Goal: Task Accomplishment & Management: Manage account settings

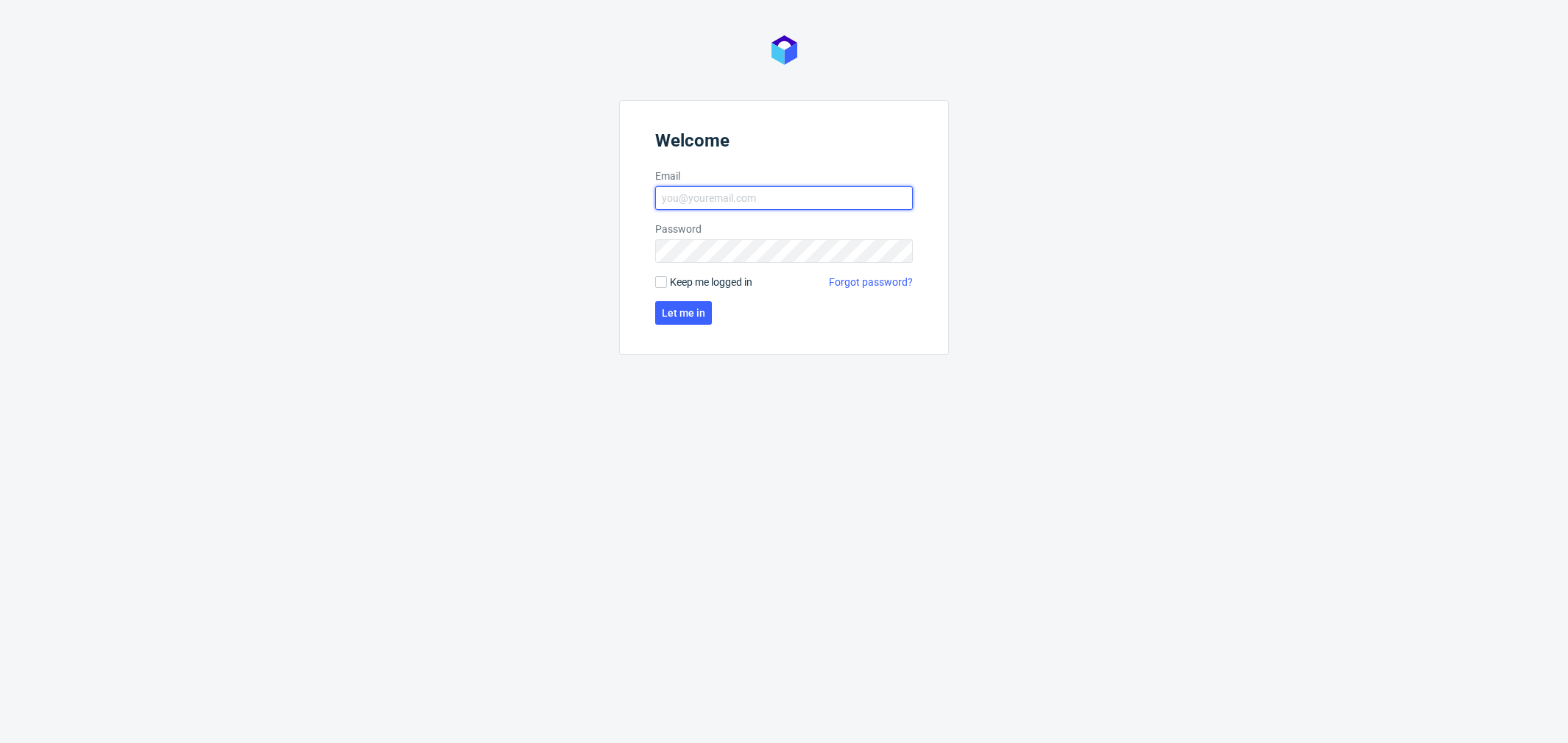
click at [731, 203] on input "Email" at bounding box center [784, 197] width 258 height 24
type input "katarzyna.drabczyk@packhelp.com"
click button "Let me in" at bounding box center [683, 313] width 56 height 24
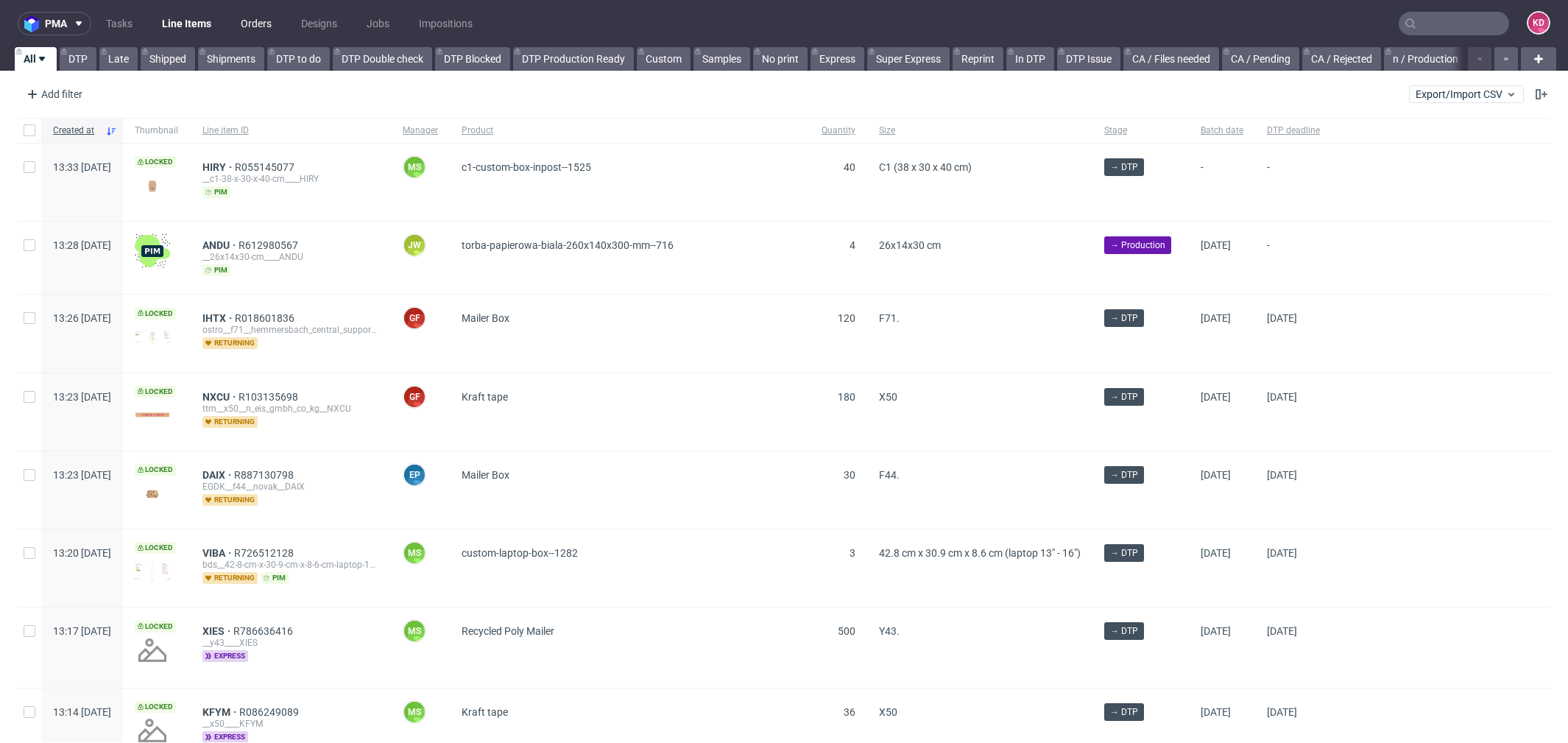
click at [265, 29] on link "Orders" at bounding box center [256, 23] width 49 height 24
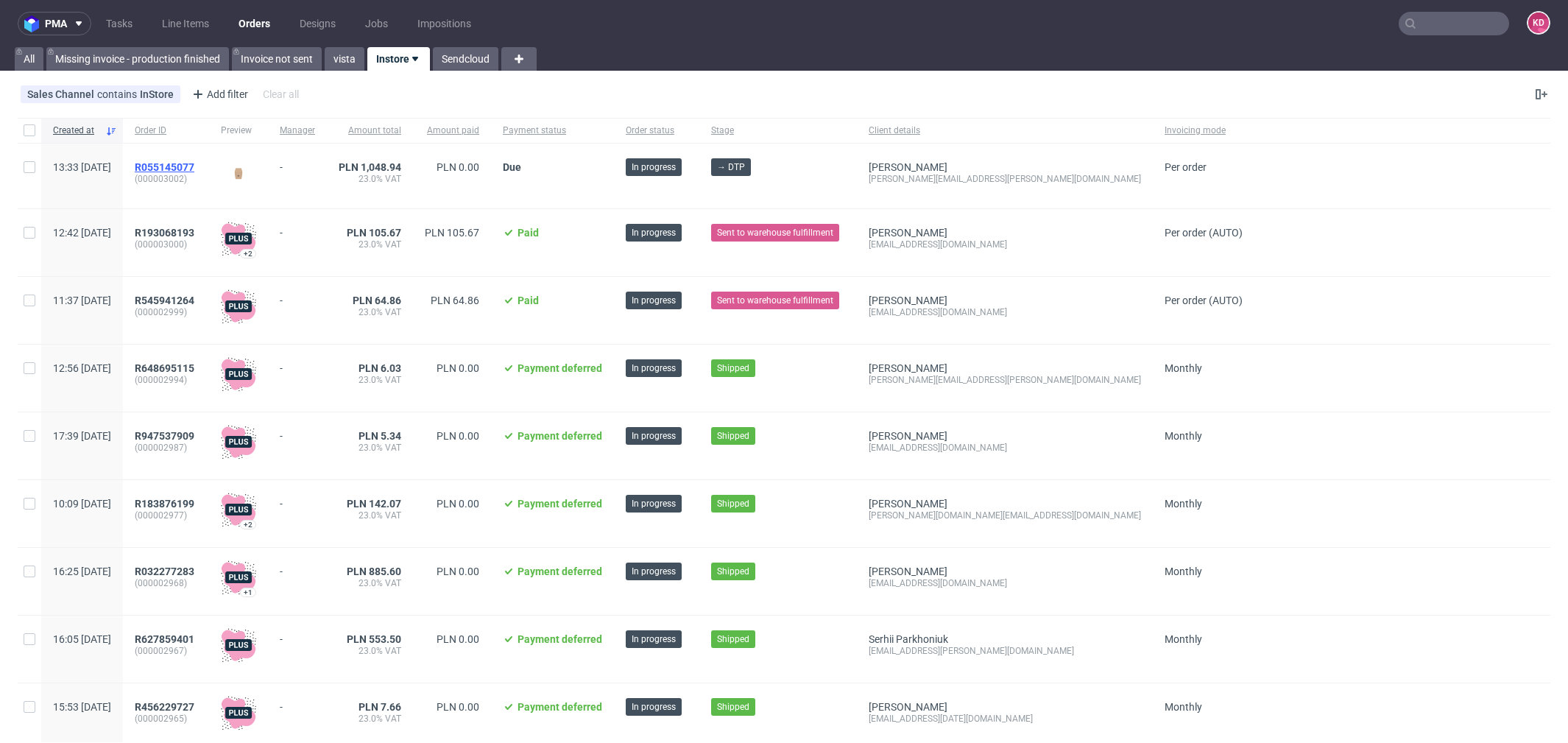
click at [195, 169] on span "R055145077" at bounding box center [164, 167] width 60 height 11
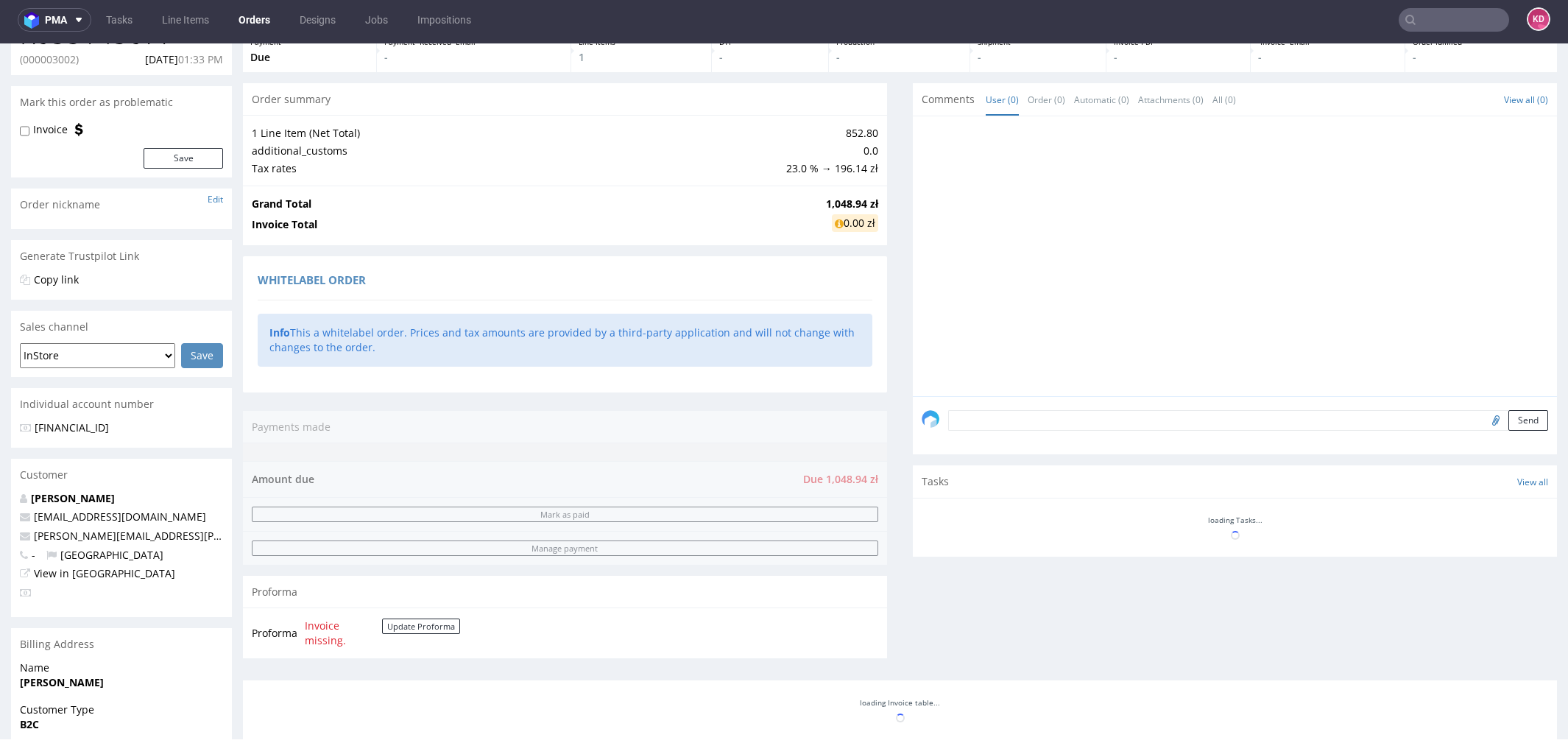
scroll to position [88, 0]
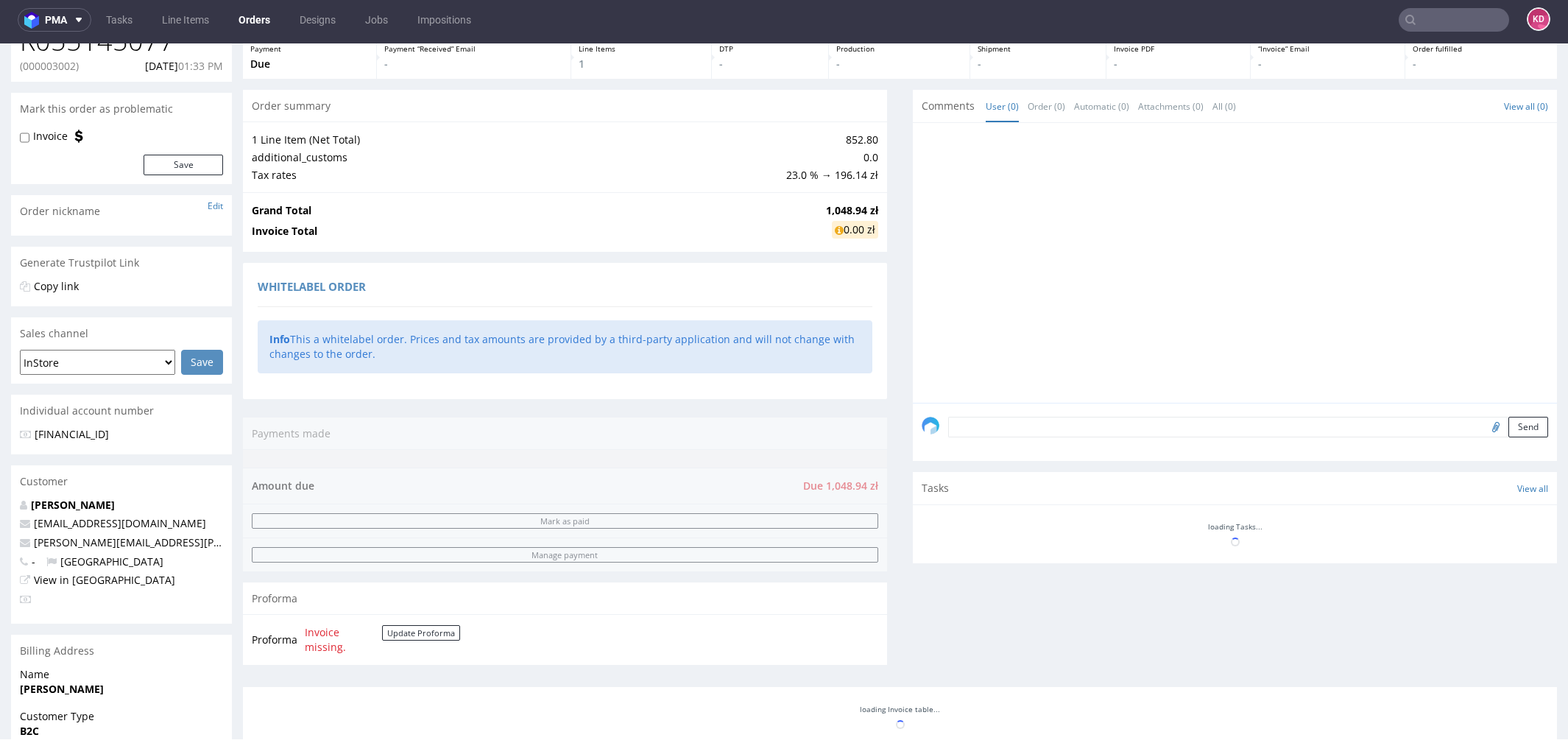
click at [1045, 441] on div "Send" at bounding box center [1234, 432] width 644 height 59
click at [1033, 429] on textarea at bounding box center [1248, 427] width 600 height 21
type textarea "test order. do not produce"
click at [1512, 425] on button "Send" at bounding box center [1529, 427] width 40 height 21
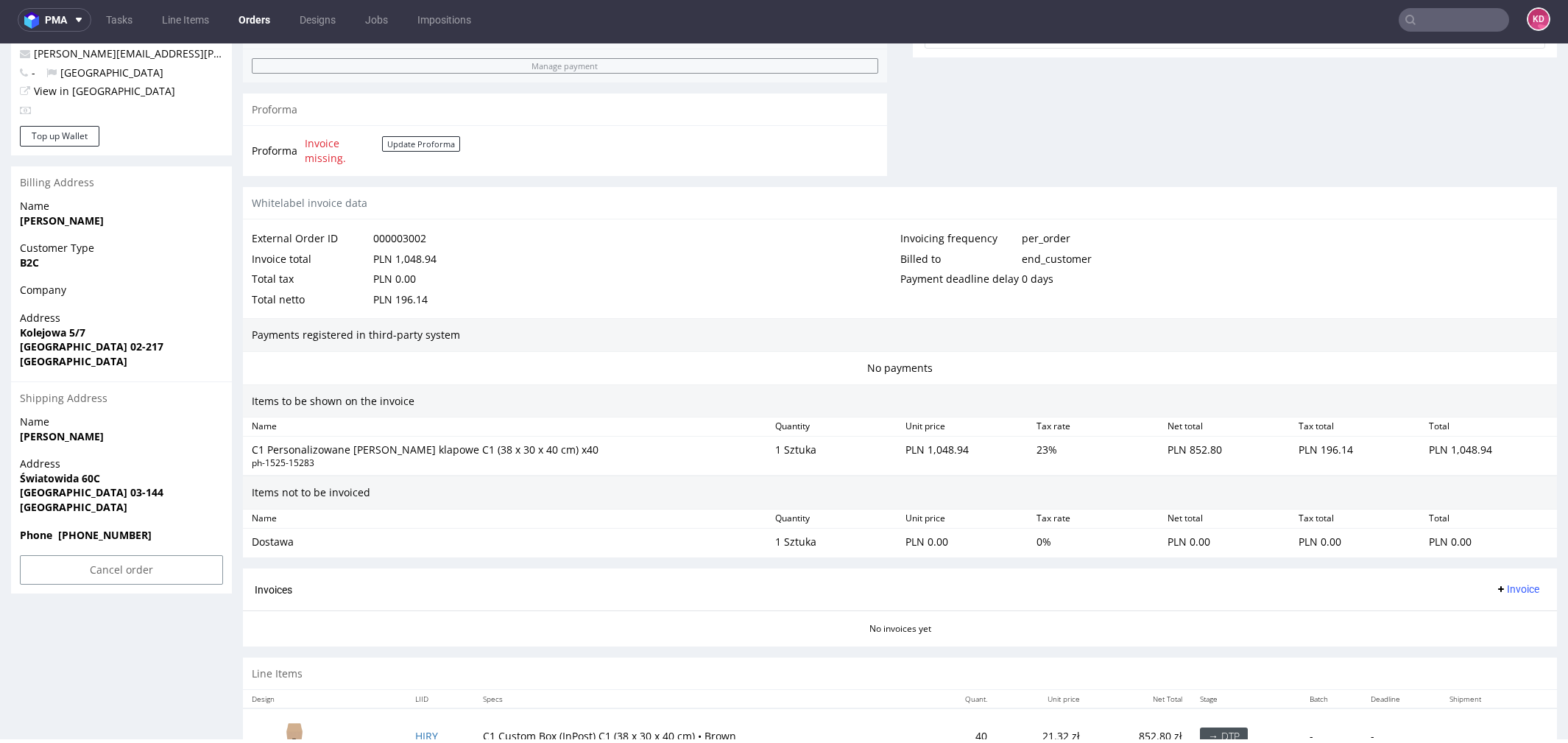
scroll to position [625, 0]
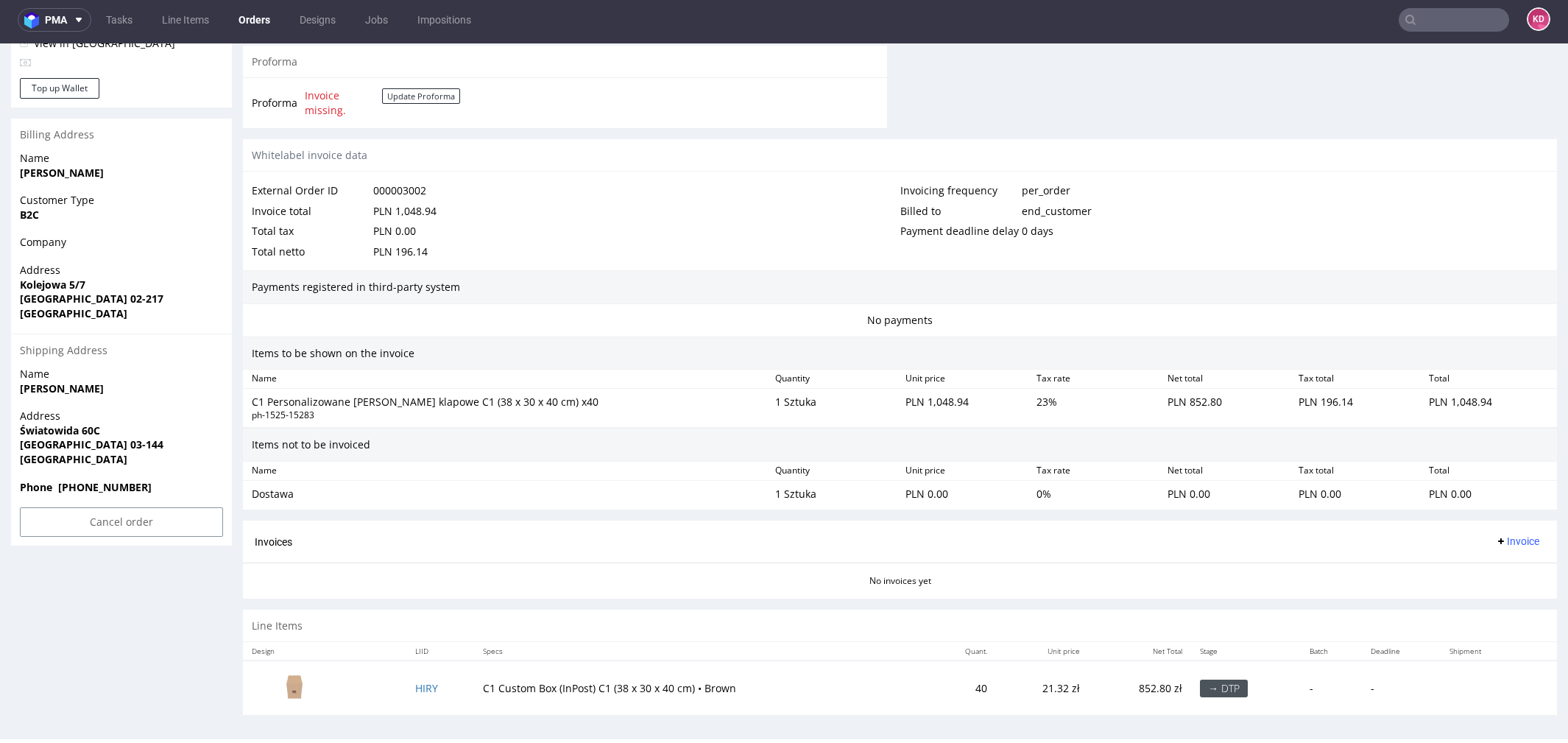
click at [305, 680] on img at bounding box center [294, 686] width 73 height 41
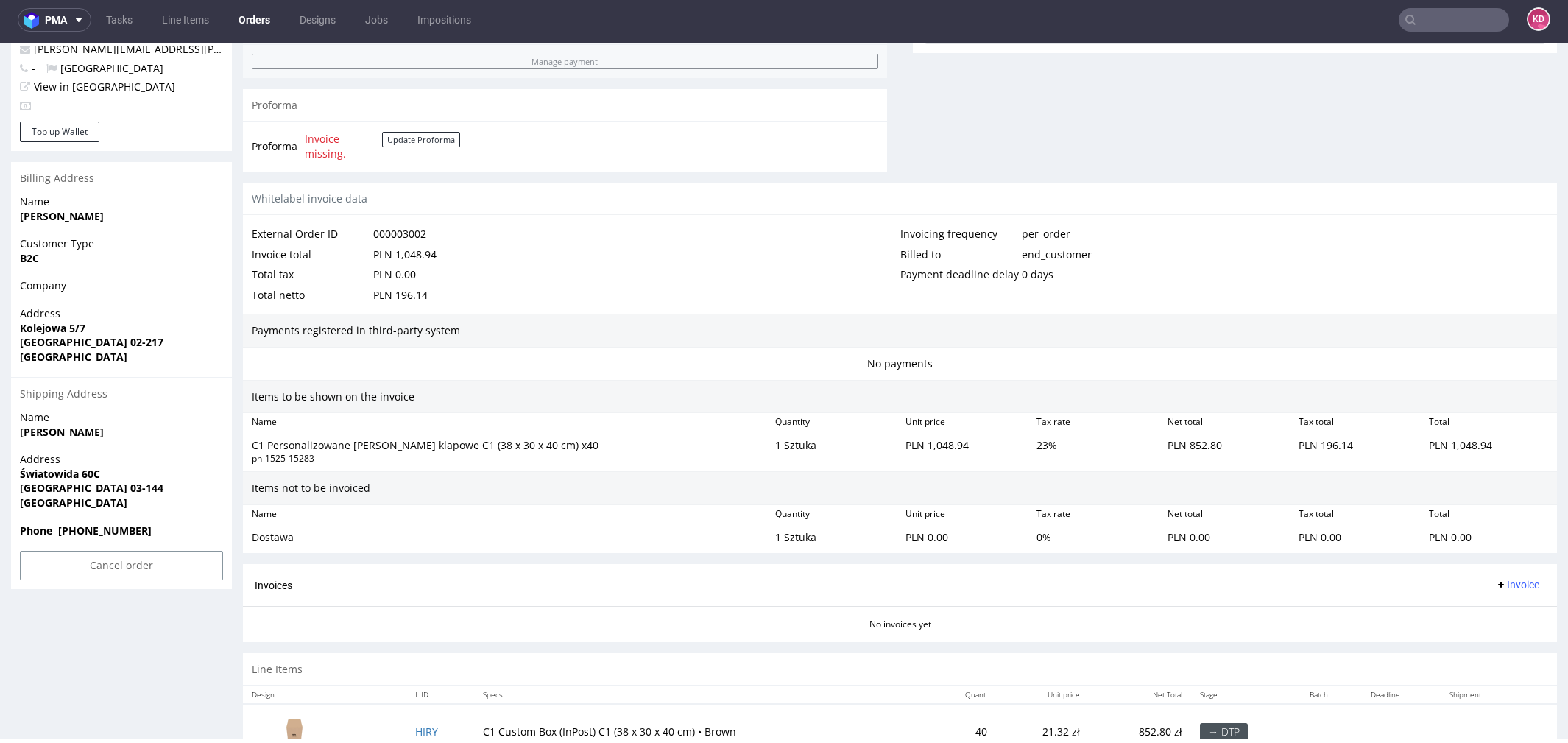
scroll to position [595, 0]
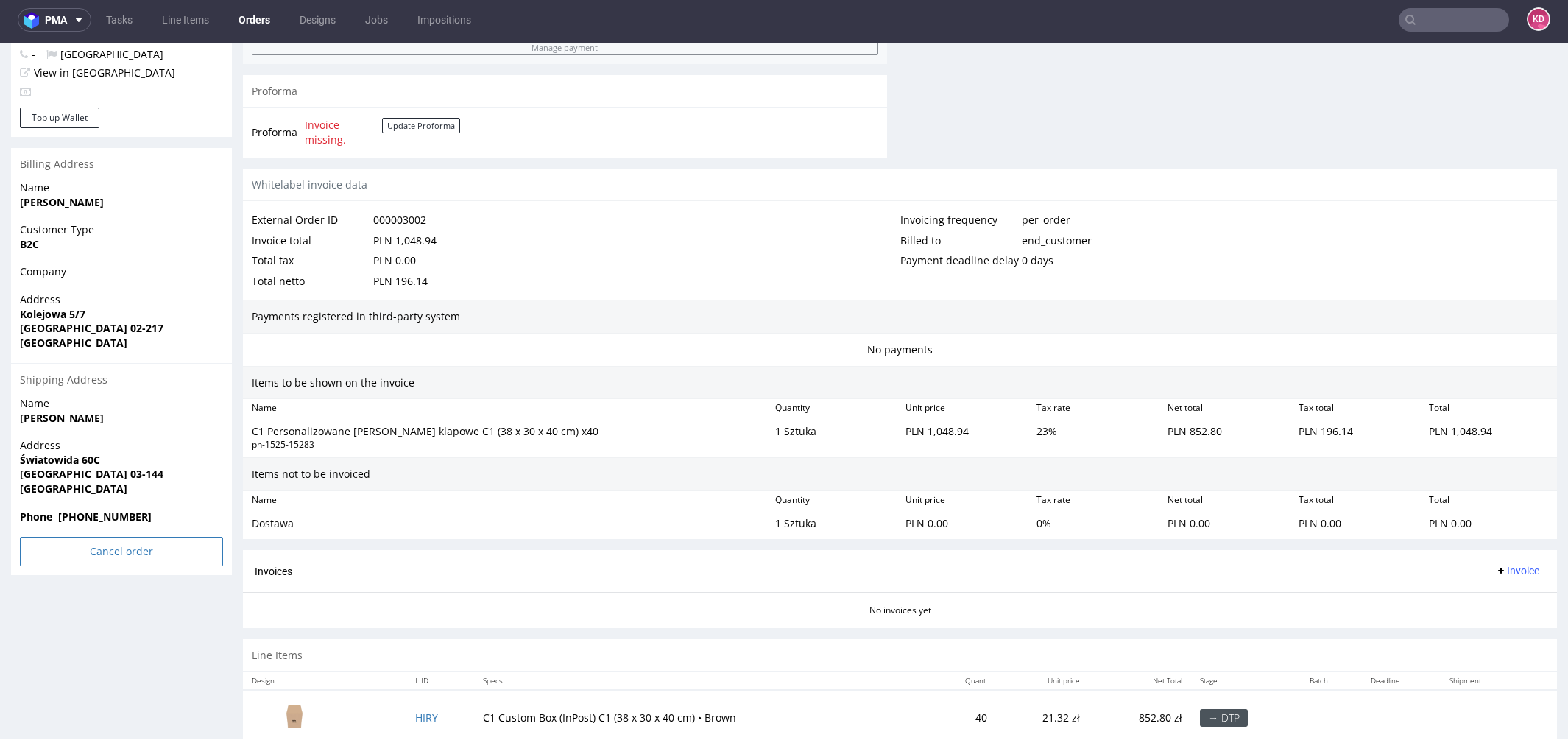
click at [137, 549] on input "Cancel order" at bounding box center [121, 551] width 203 height 30
click at [324, 513] on div "Dostawa" at bounding box center [507, 524] width 524 height 21
click at [108, 512] on link "Yes" at bounding box center [99, 510] width 42 height 22
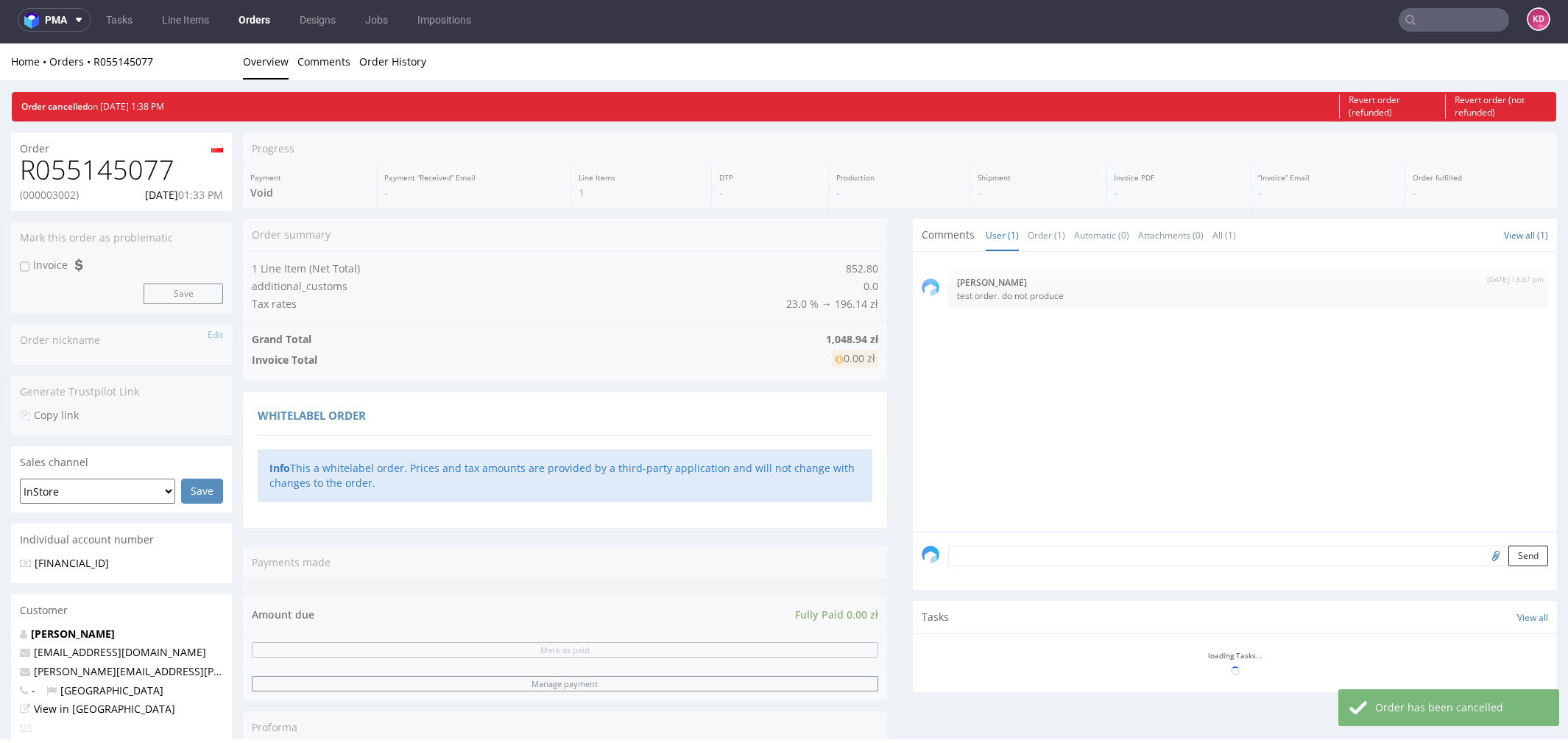
scroll to position [0, 0]
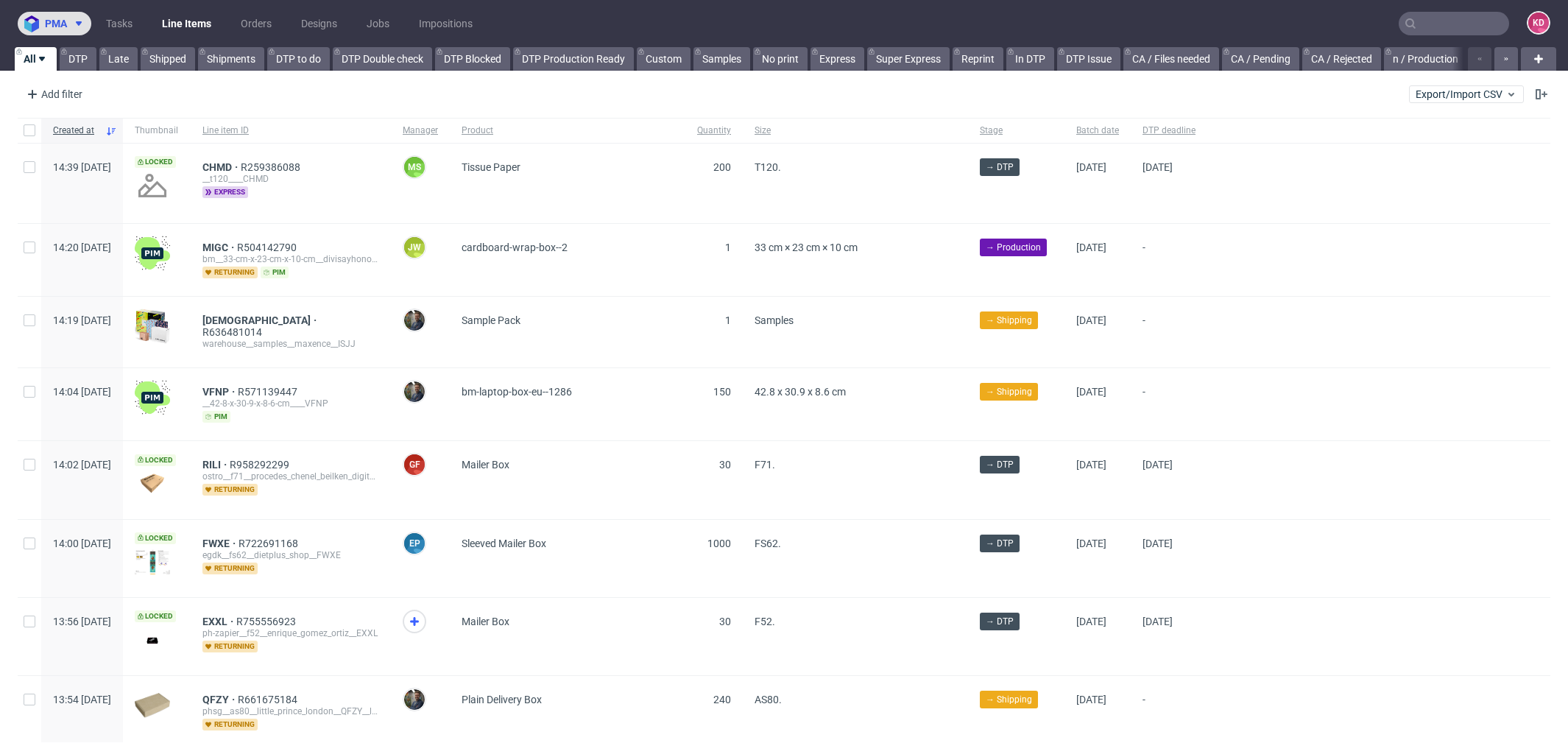
click at [66, 28] on span "pma" at bounding box center [55, 23] width 22 height 10
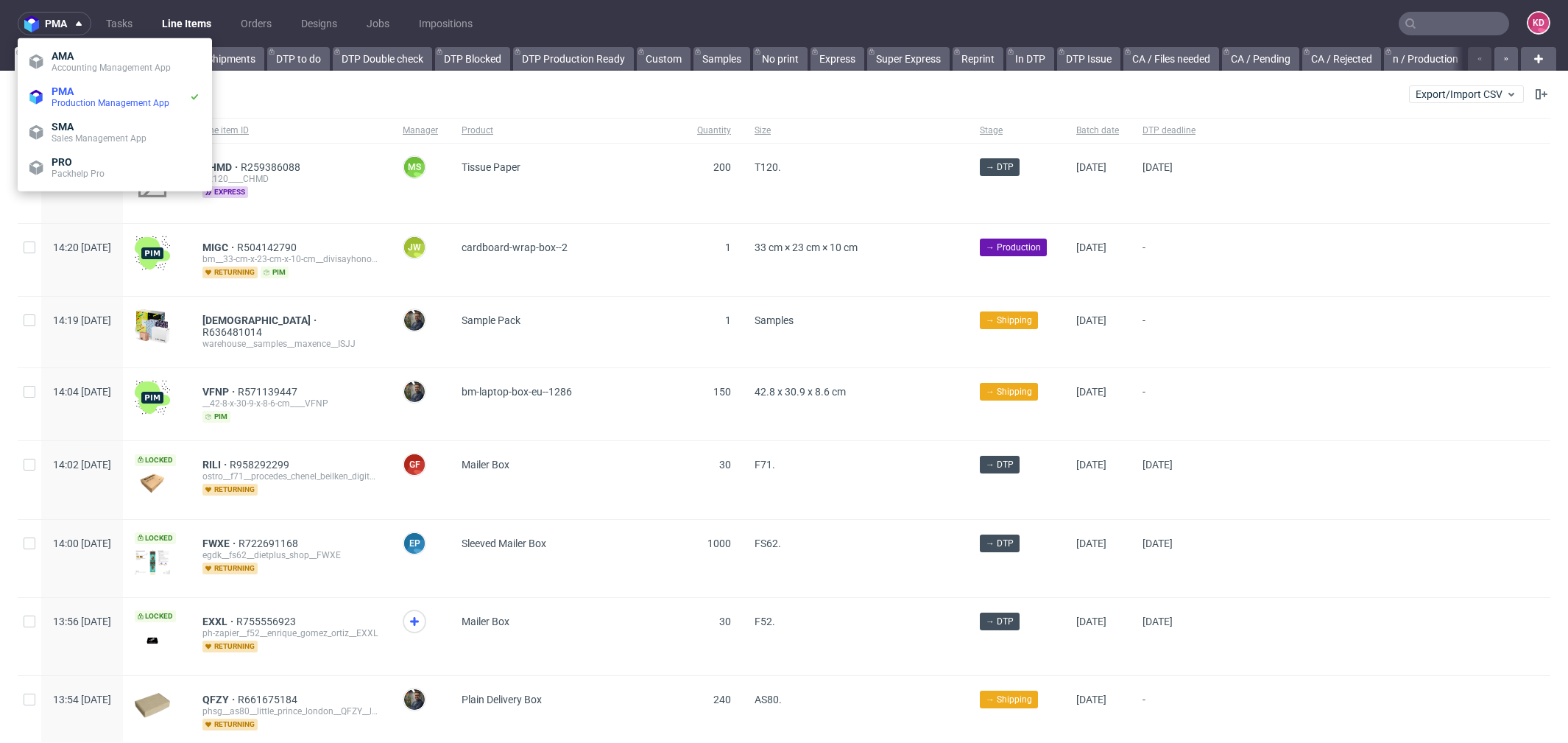
click at [224, 10] on nav "pma Tasks Line Items Orders Designs Jobs Impositions KD" at bounding box center [784, 23] width 1568 height 47
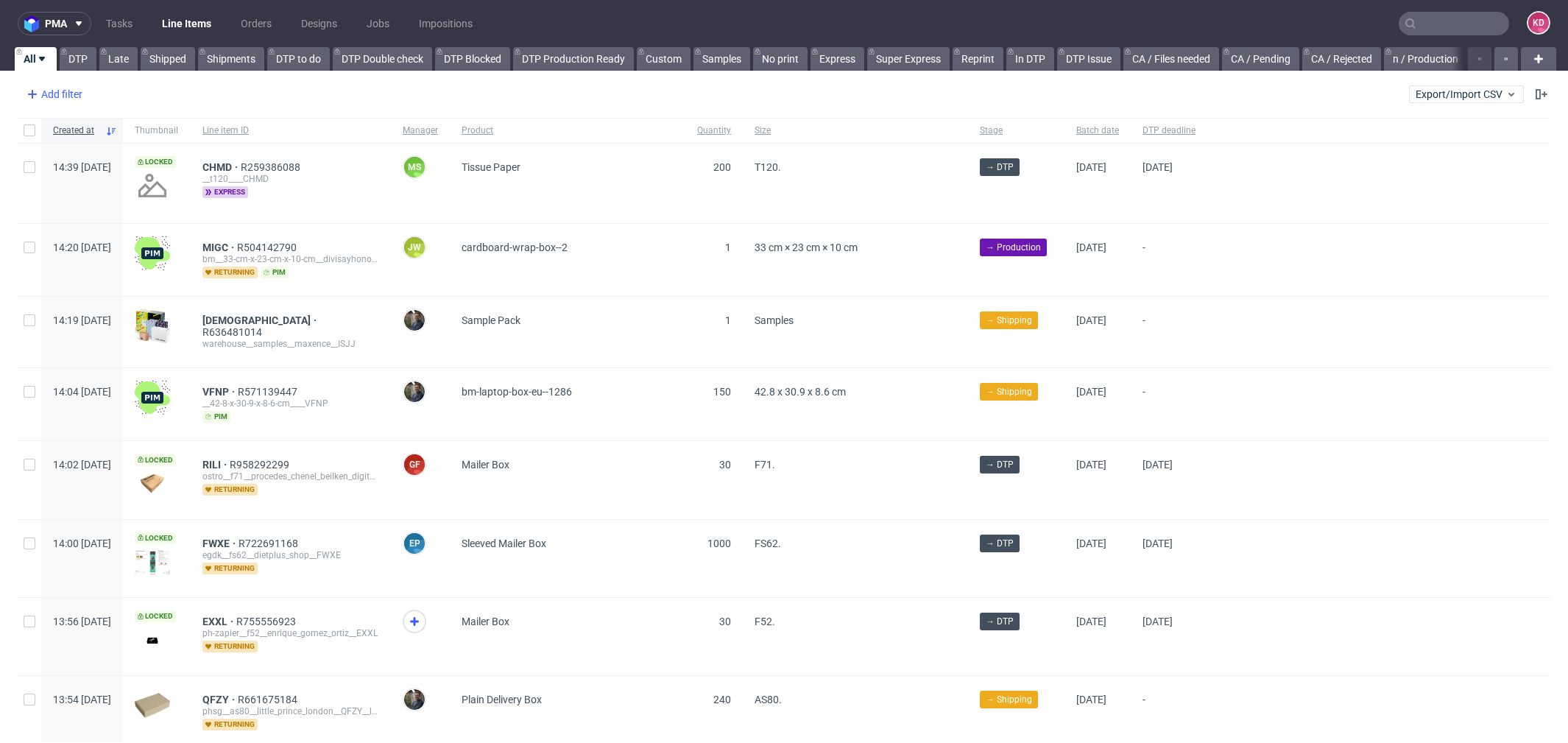
click at [74, 89] on div "Add filter" at bounding box center [53, 93] width 65 height 24
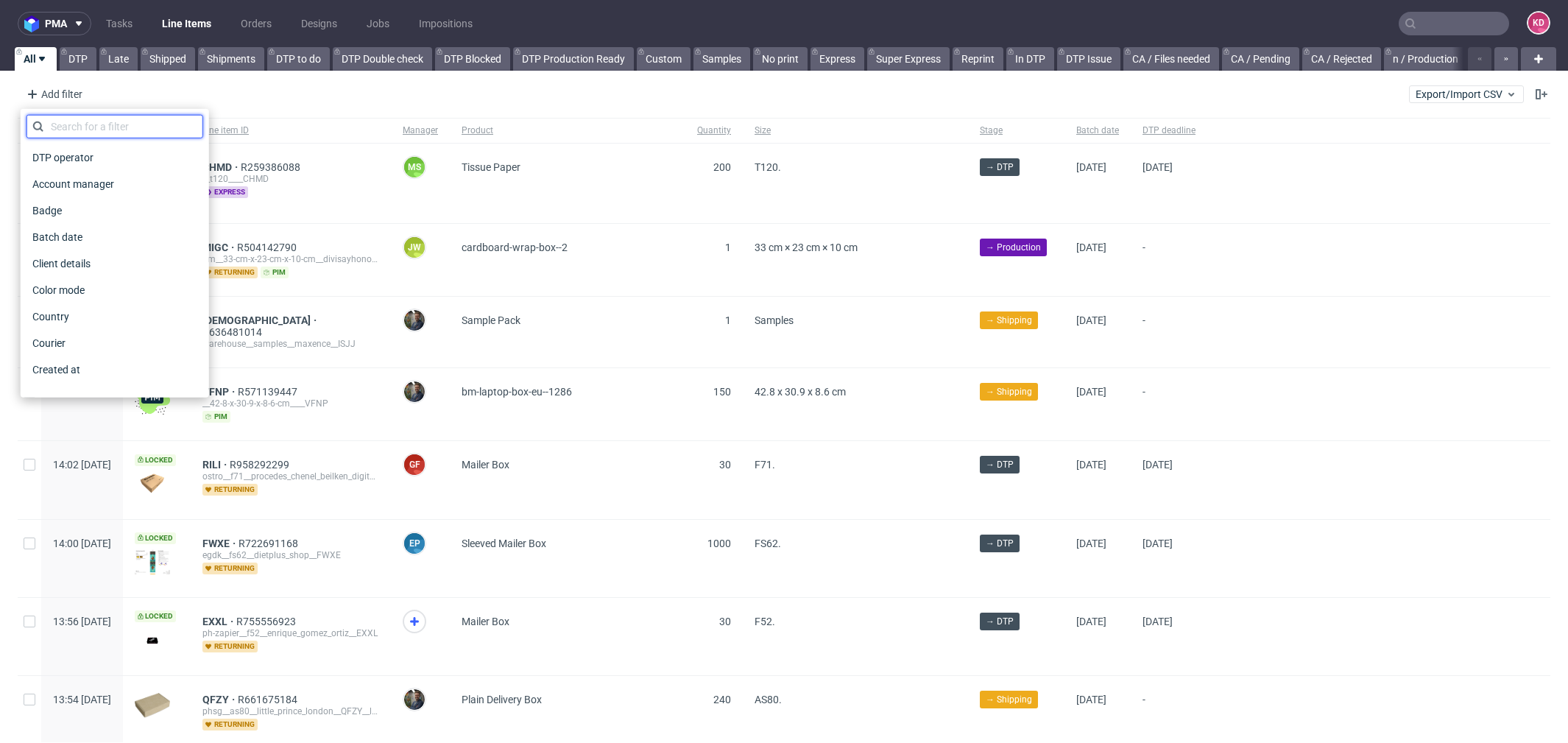
click at [95, 121] on input "text" at bounding box center [114, 126] width 176 height 24
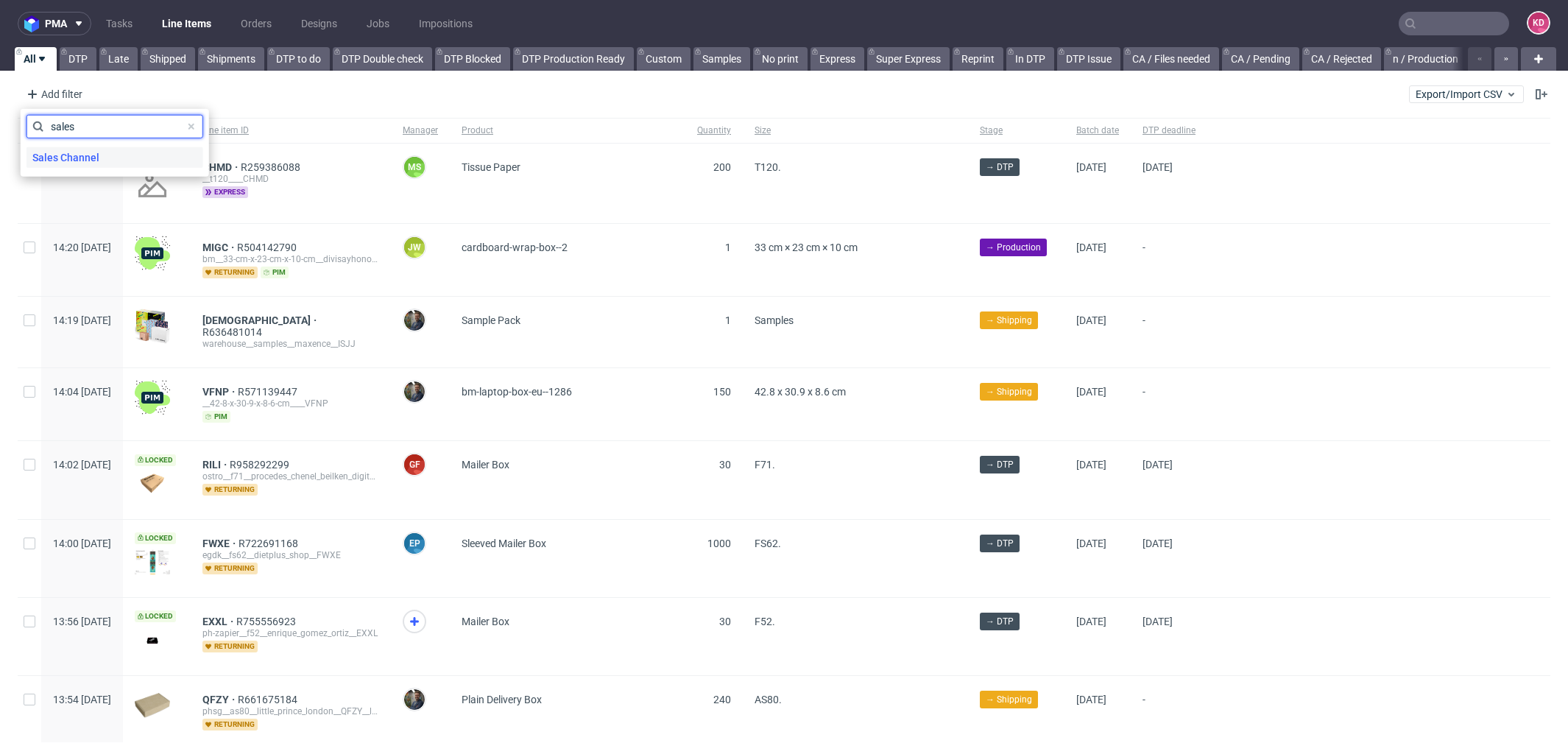
type input "sales"
click at [93, 164] on span "Sales Channel" at bounding box center [66, 157] width 79 height 21
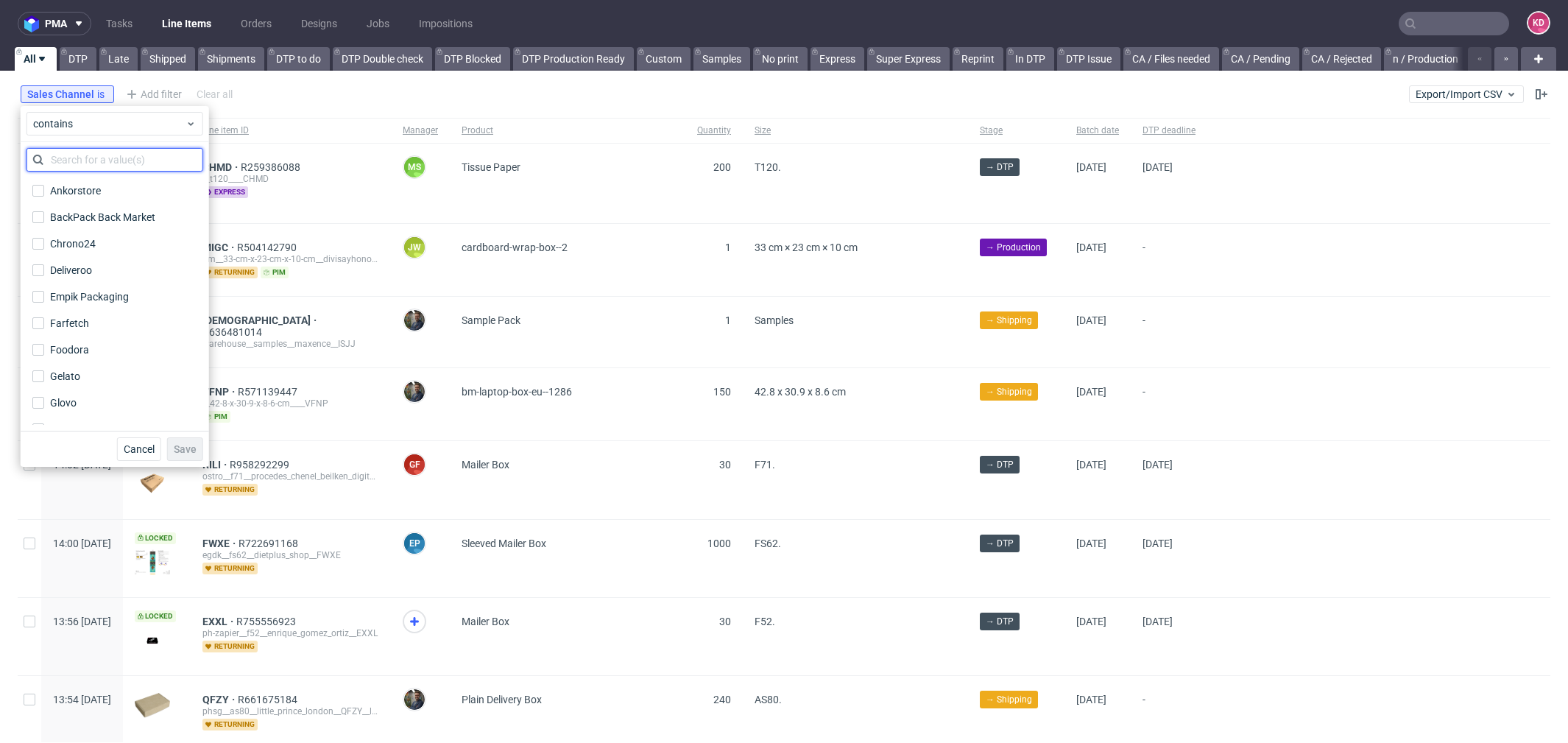
click at [105, 156] on input "text" at bounding box center [114, 159] width 176 height 24
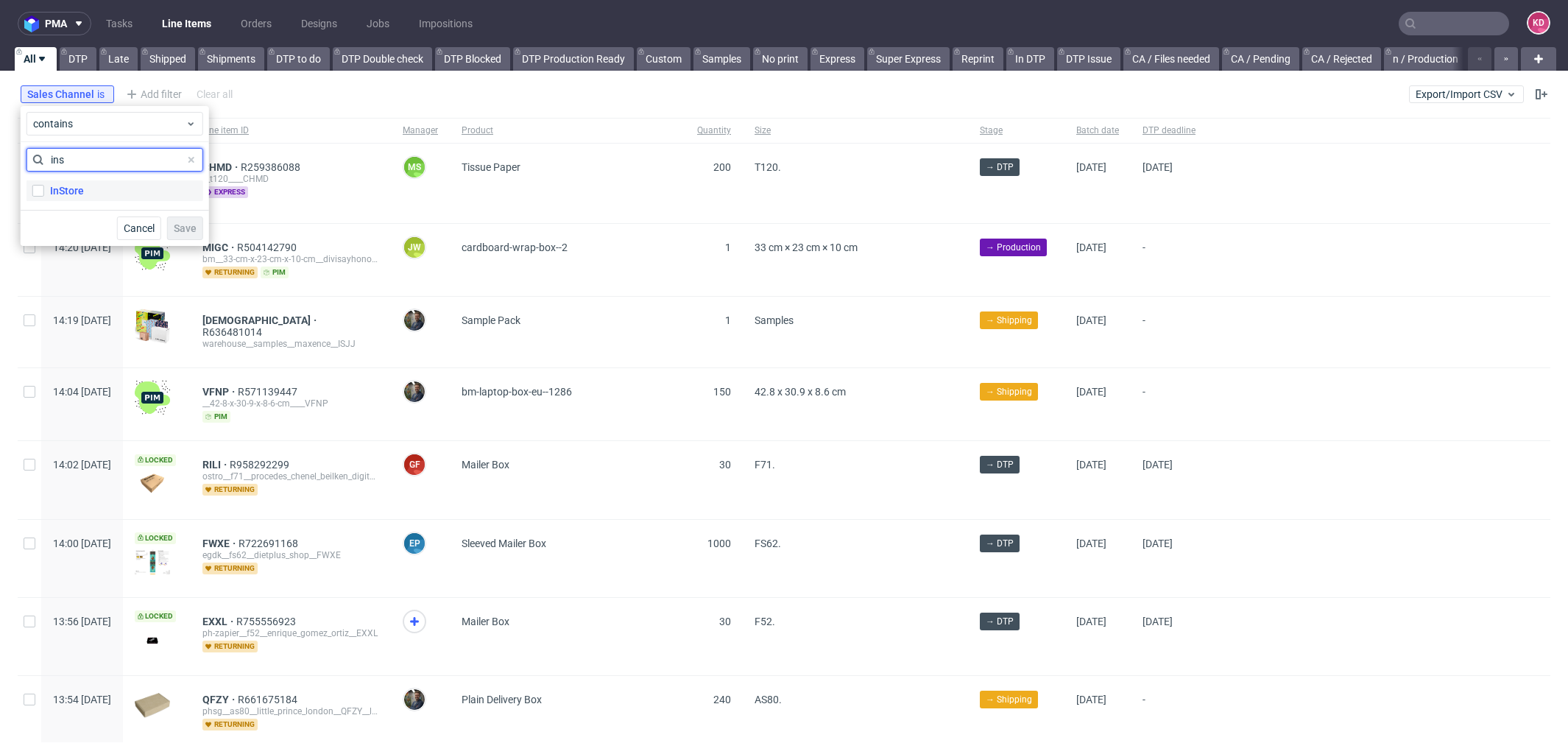
type input "ins"
click at [114, 196] on label "InStore" at bounding box center [114, 191] width 176 height 21
click at [44, 196] on input "InStore" at bounding box center [38, 191] width 11 height 11
checkbox input "true"
click at [183, 235] on button "Save" at bounding box center [185, 228] width 36 height 24
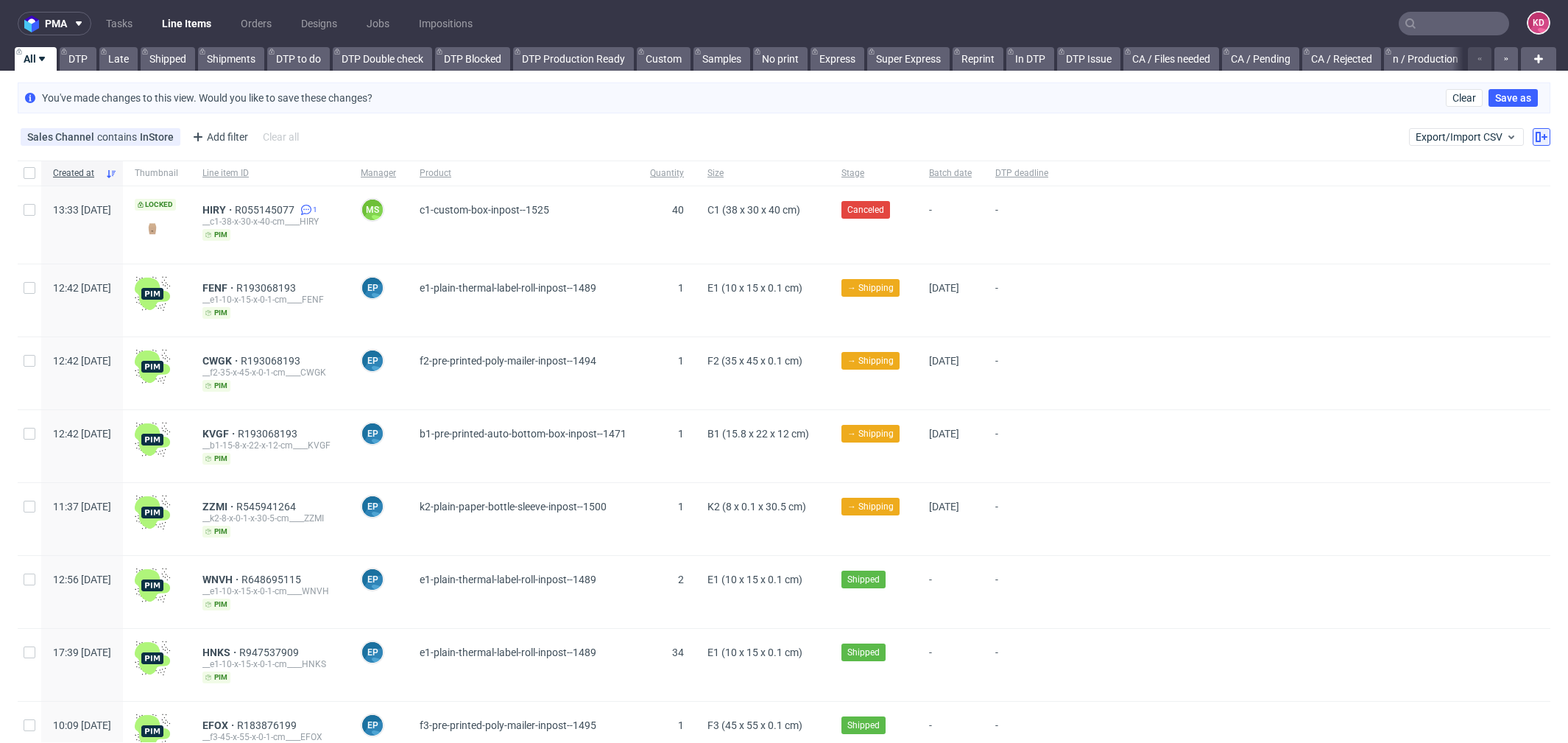
click at [1536, 134] on icon at bounding box center [1541, 136] width 11 height 11
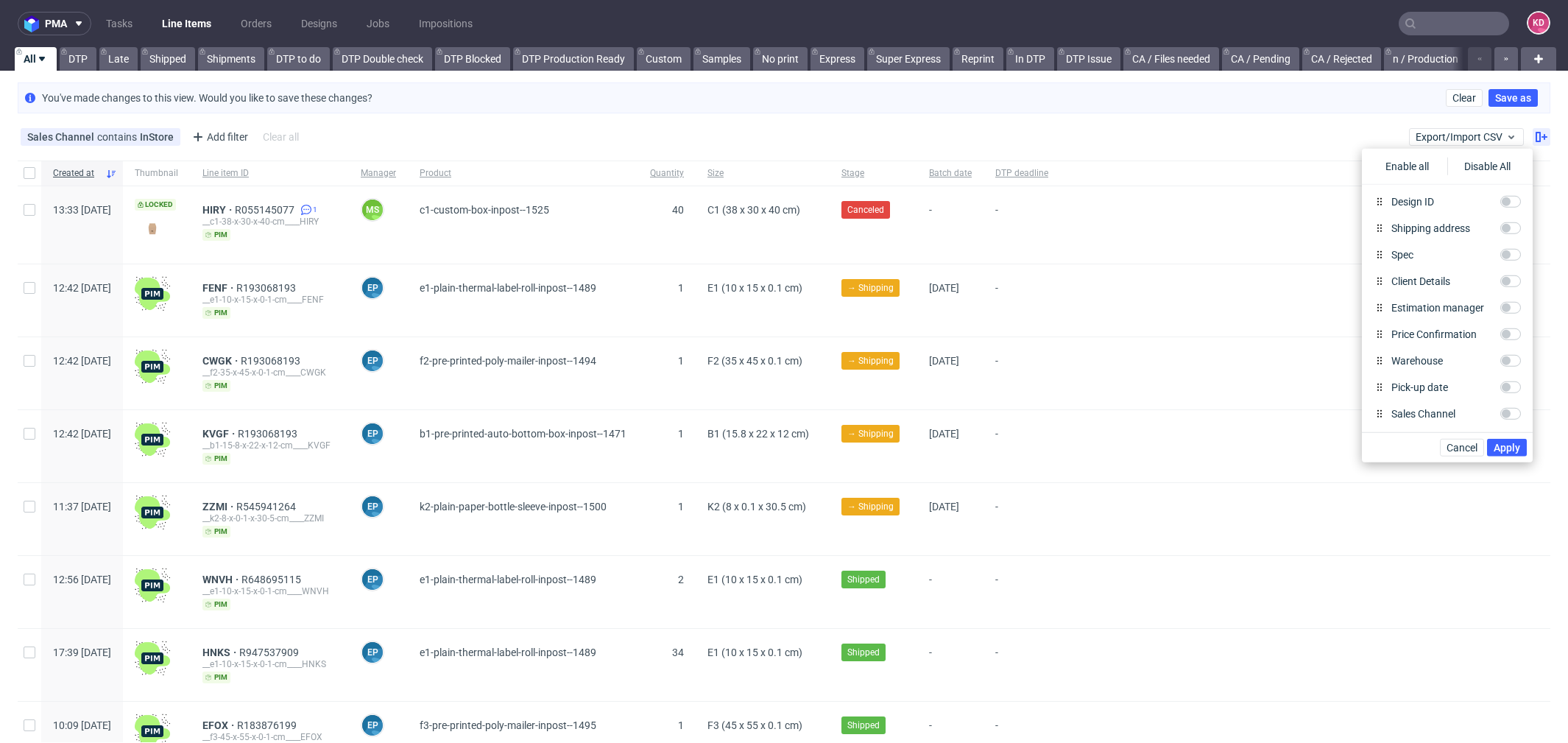
scroll to position [720, 0]
click at [1507, 336] on input "Price Confirmation" at bounding box center [1511, 335] width 21 height 11
checkbox input "true"
click at [1512, 452] on span "Apply" at bounding box center [1507, 447] width 27 height 10
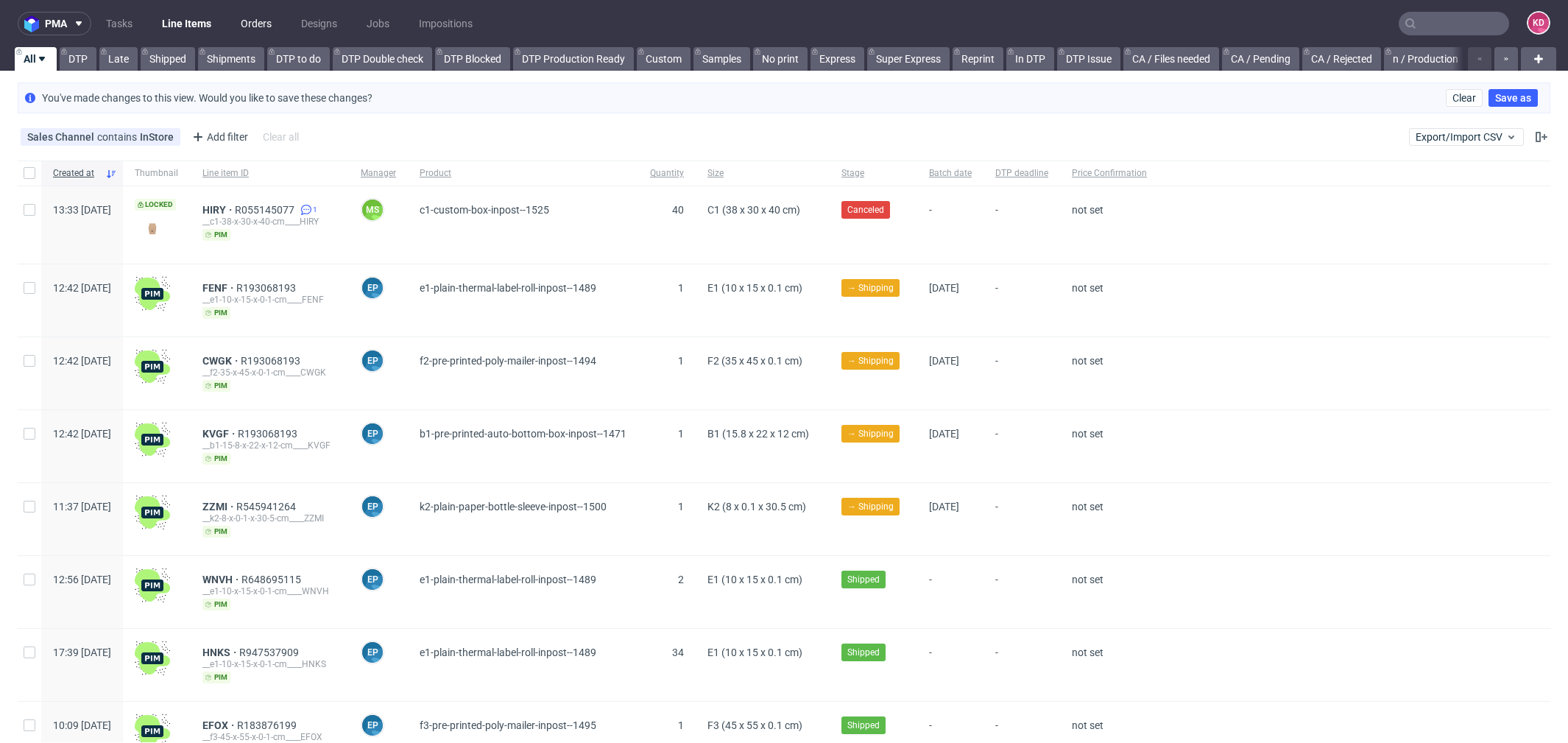
click at [258, 27] on link "Orders" at bounding box center [256, 23] width 49 height 24
